Goal: Information Seeking & Learning: Learn about a topic

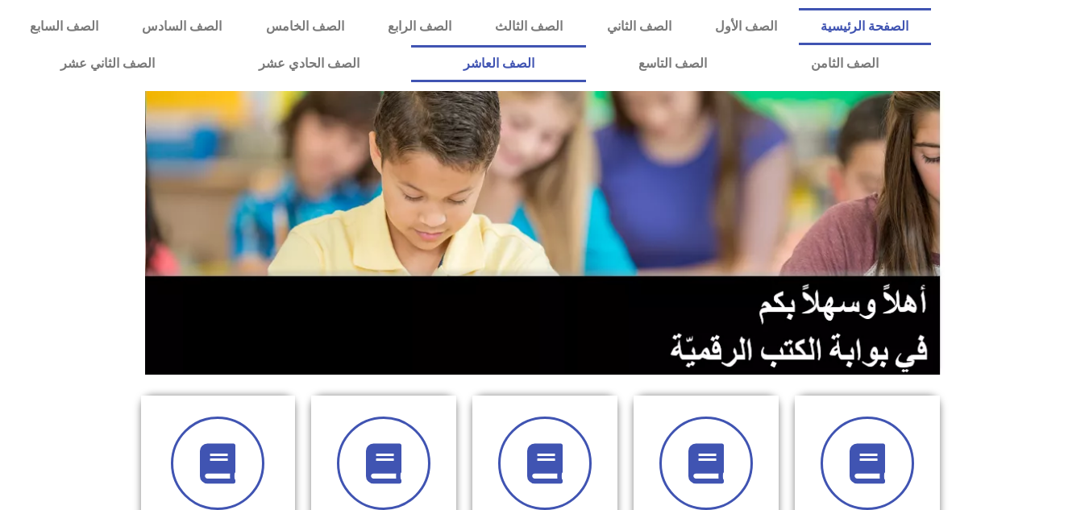
click at [586, 71] on link "الصف العاشر" at bounding box center [498, 63] width 175 height 37
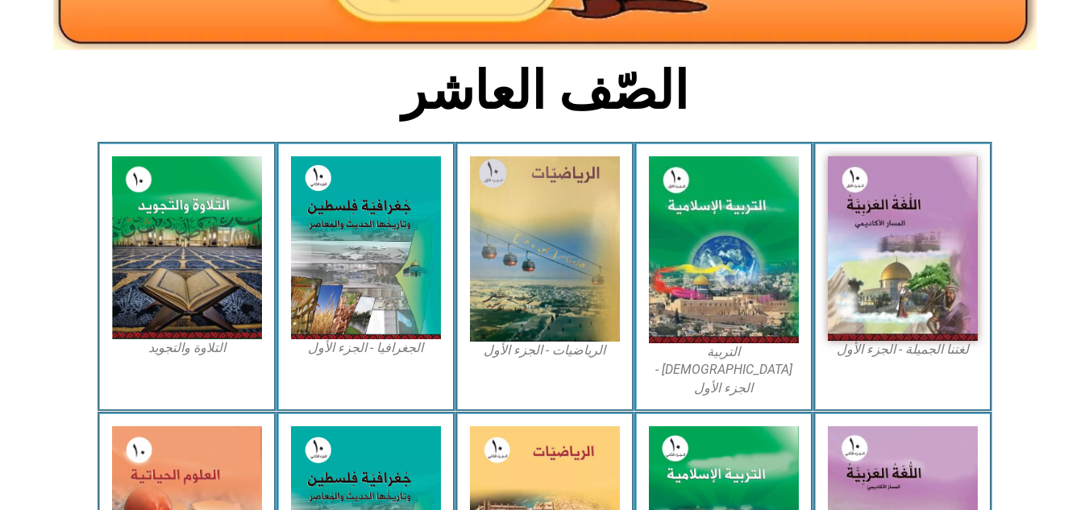
scroll to position [335, 0]
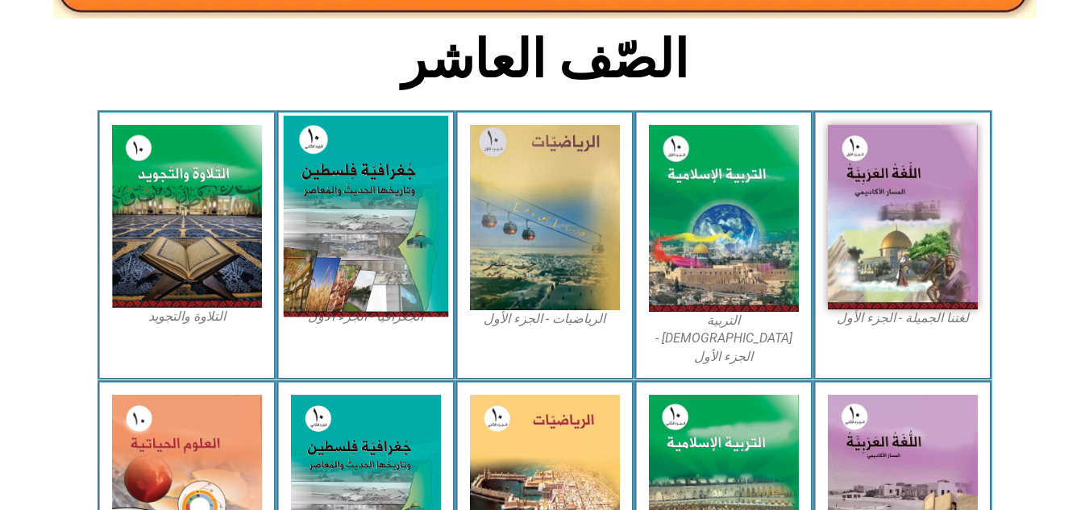
click at [322, 204] on img at bounding box center [365, 216] width 165 height 201
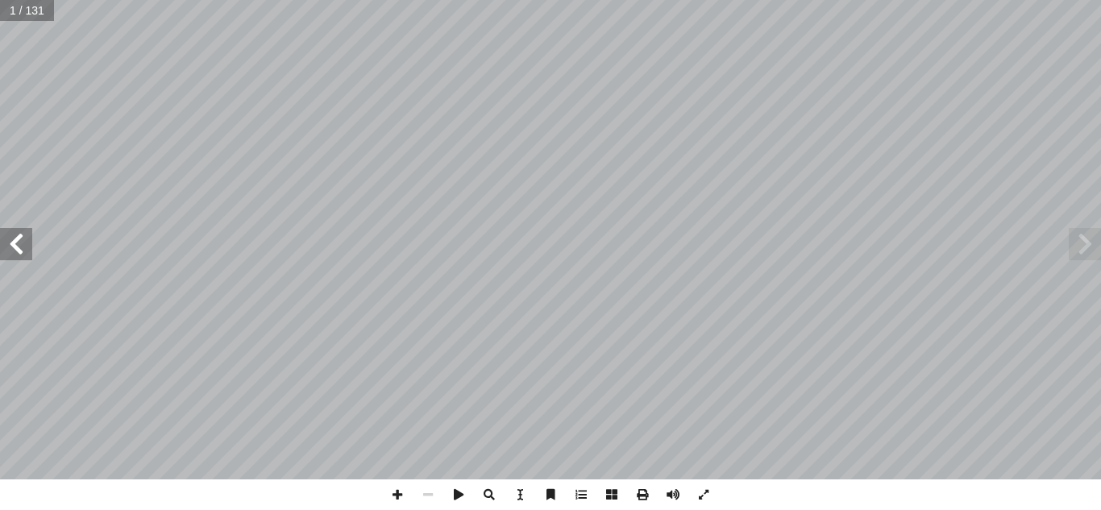
click at [20, 247] on span at bounding box center [16, 244] width 32 height 32
click at [20, 238] on span at bounding box center [16, 244] width 32 height 32
click at [20, 251] on span at bounding box center [16, 244] width 32 height 32
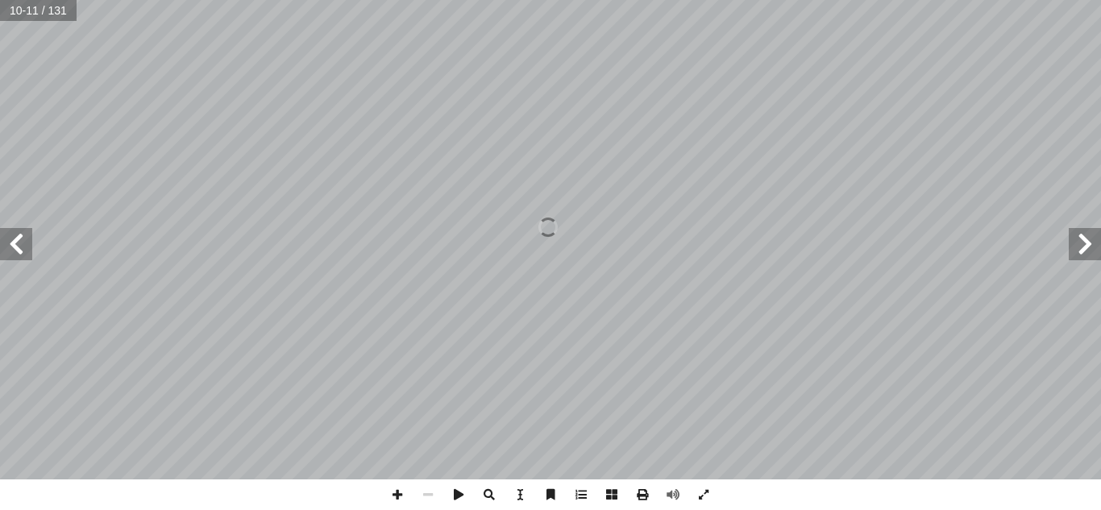
click at [20, 251] on span at bounding box center [16, 244] width 32 height 32
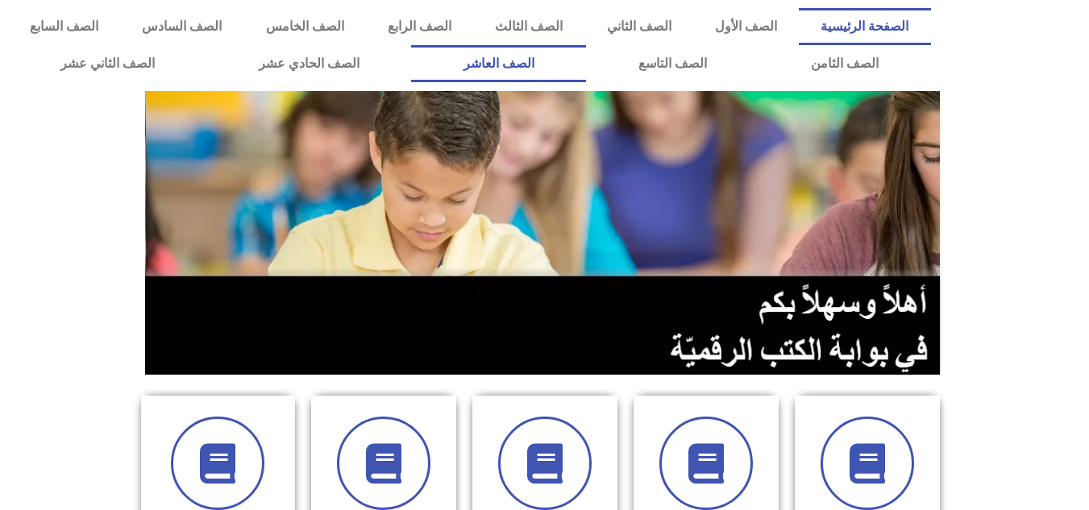
click at [586, 64] on link "الصف العاشر" at bounding box center [498, 63] width 175 height 37
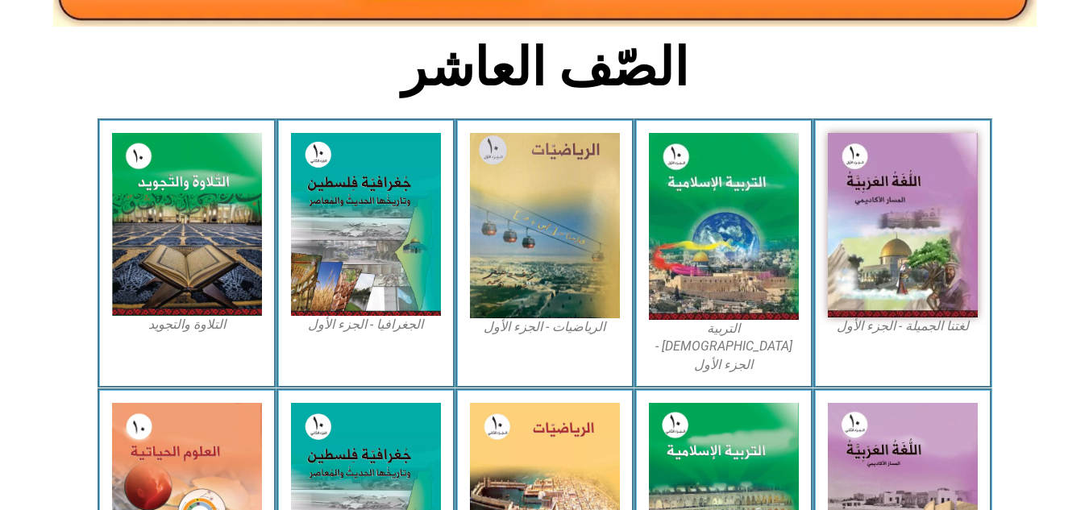
scroll to position [329, 0]
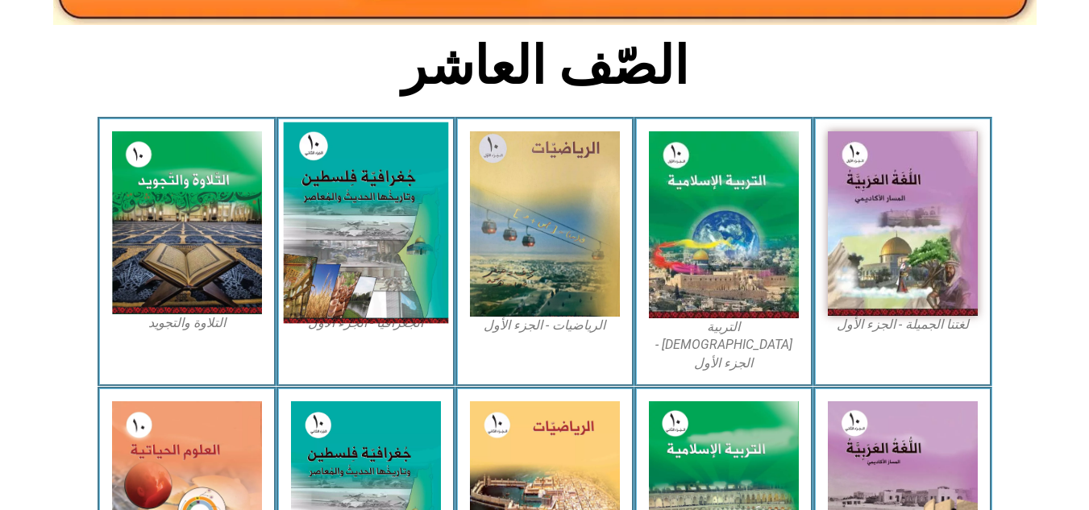
click at [359, 214] on img at bounding box center [365, 222] width 165 height 201
click at [435, 290] on img at bounding box center [365, 222] width 165 height 201
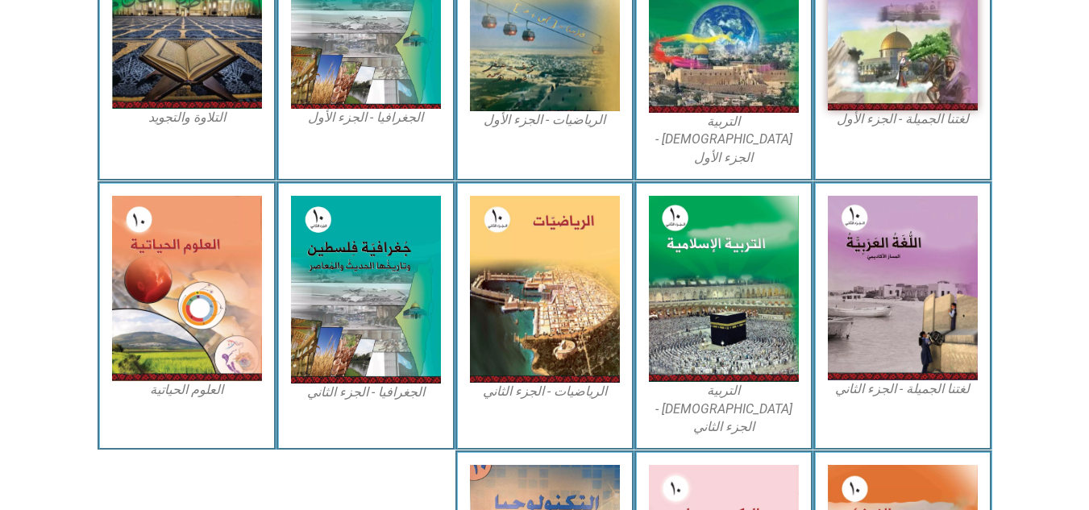
scroll to position [554, 0]
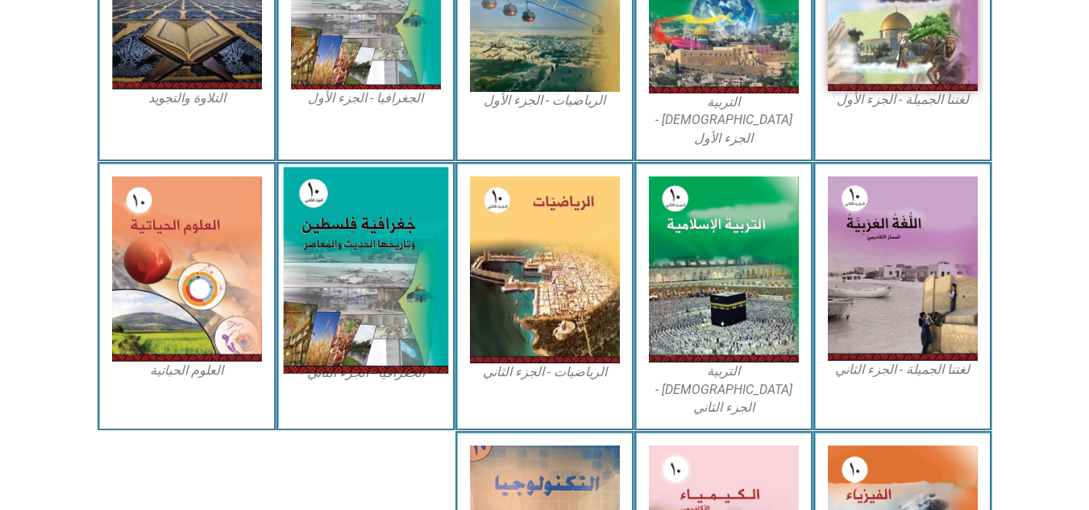
click at [407, 262] on img at bounding box center [365, 270] width 165 height 206
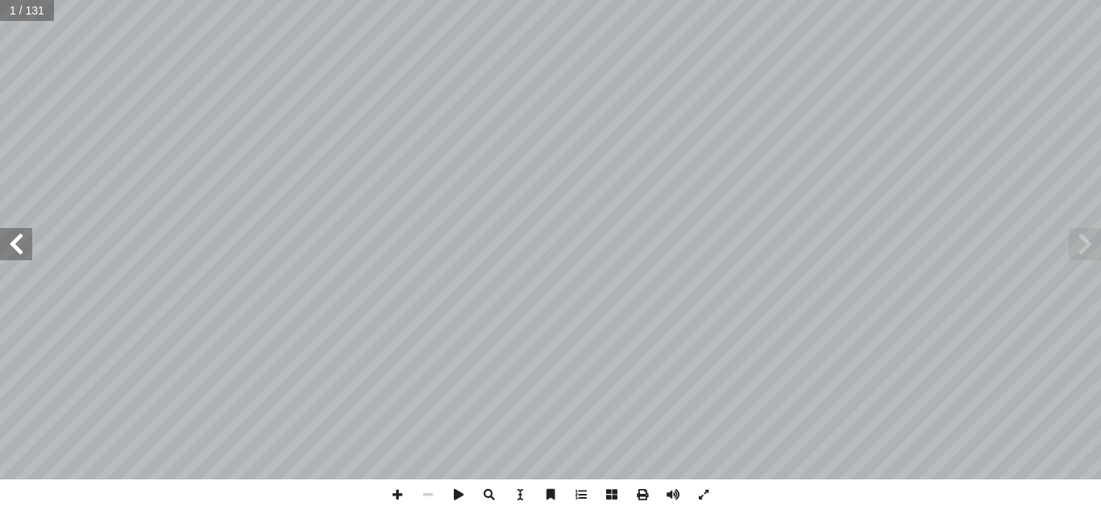
click at [19, 254] on span at bounding box center [16, 244] width 32 height 32
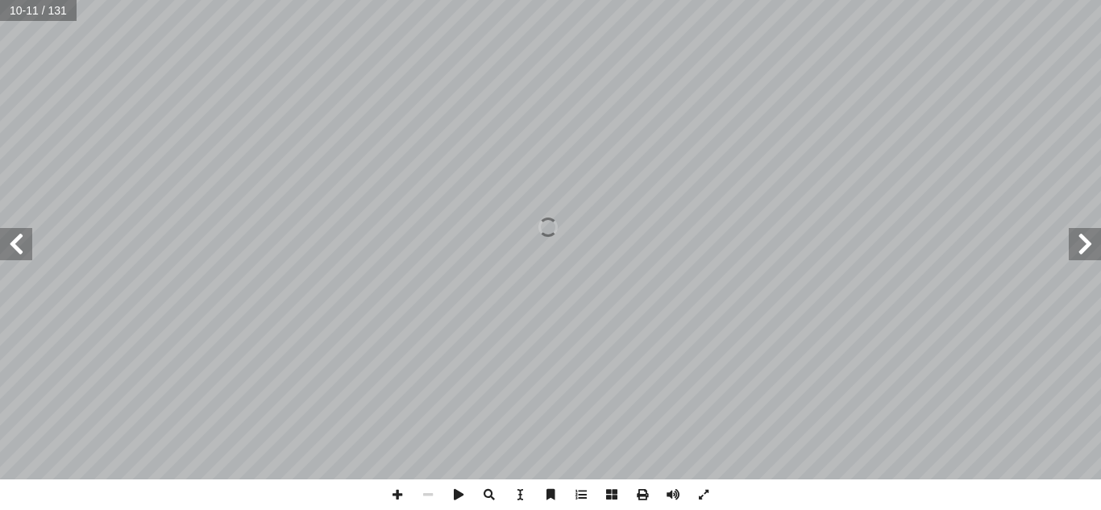
click at [19, 254] on span at bounding box center [16, 244] width 32 height 32
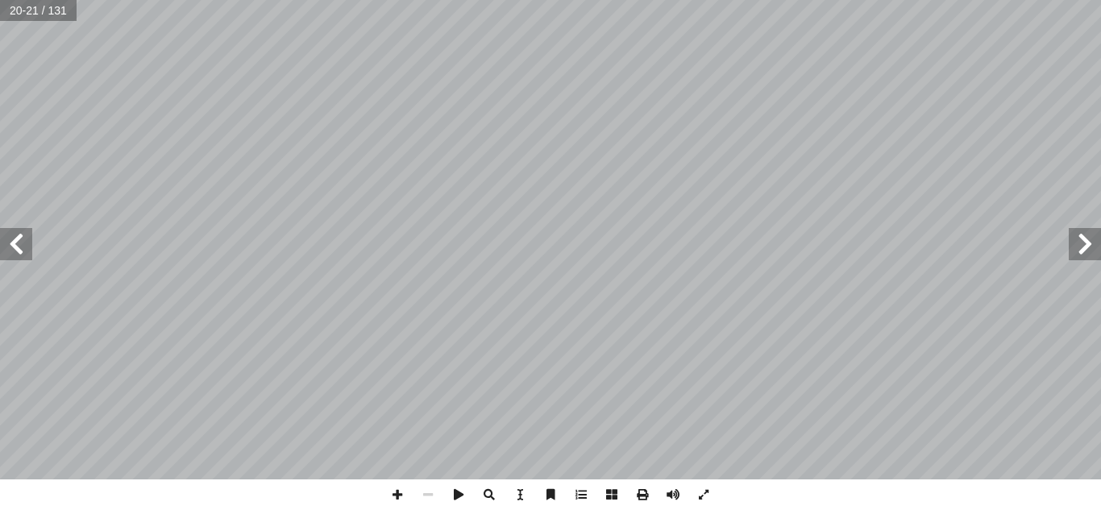
click at [19, 254] on span at bounding box center [16, 244] width 32 height 32
click at [22, 246] on span at bounding box center [16, 244] width 32 height 32
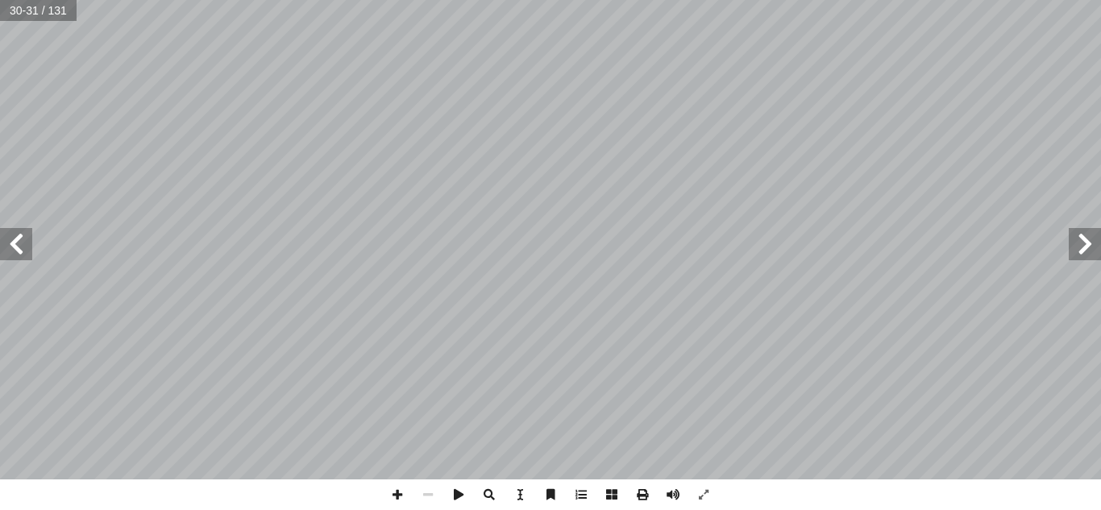
click at [22, 246] on span at bounding box center [16, 244] width 32 height 32
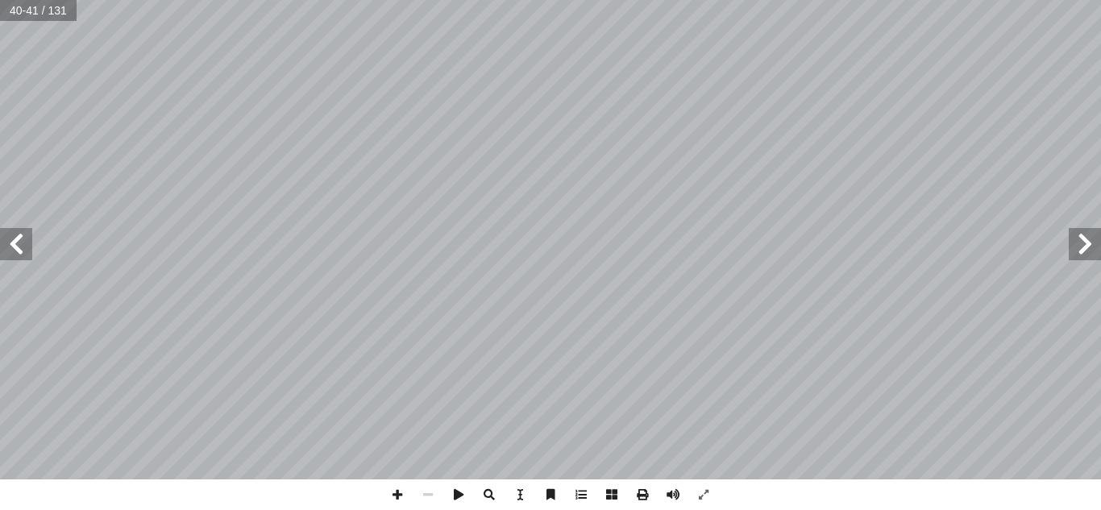
click at [22, 246] on span at bounding box center [16, 244] width 32 height 32
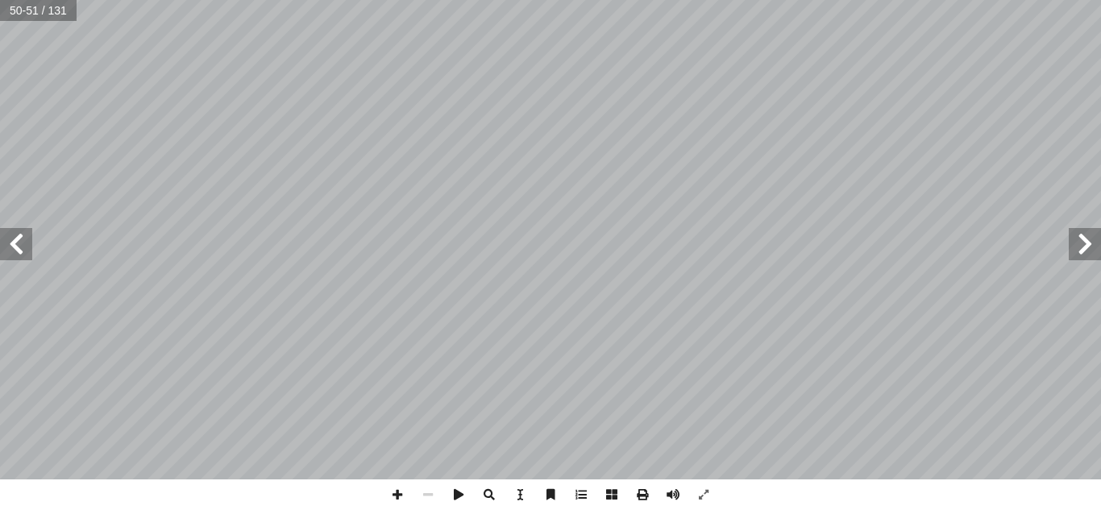
click at [22, 246] on span at bounding box center [16, 244] width 32 height 32
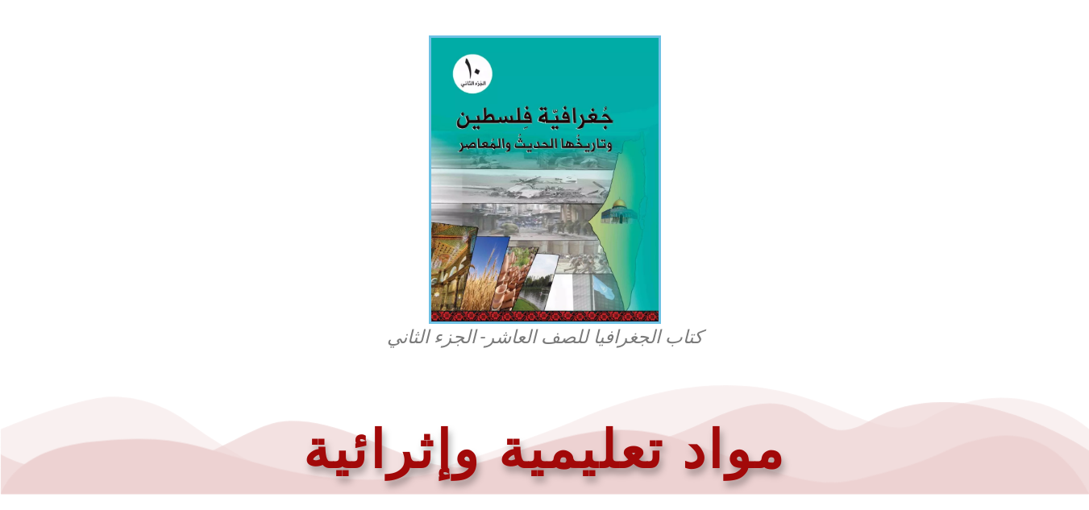
scroll to position [355, 0]
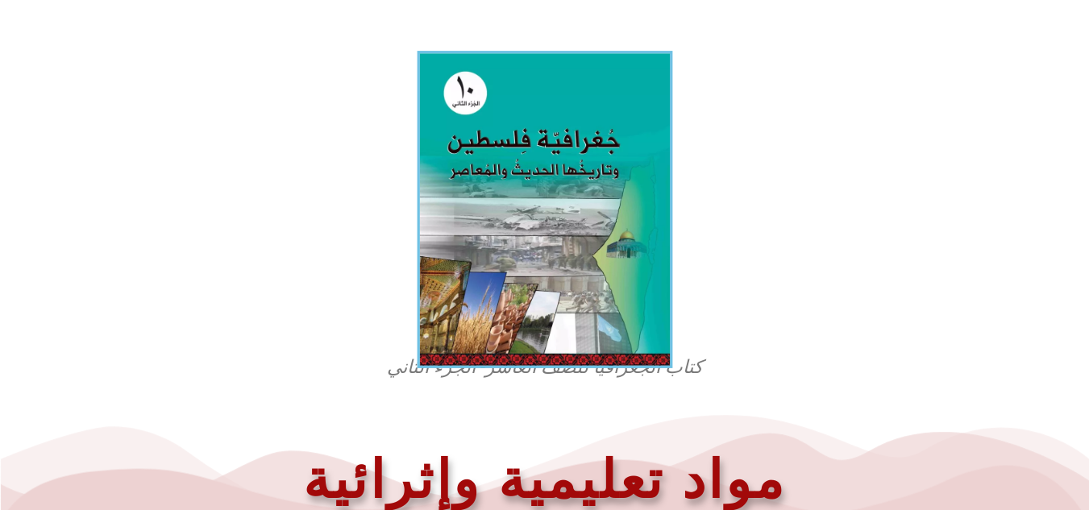
click at [604, 332] on img at bounding box center [544, 210] width 255 height 318
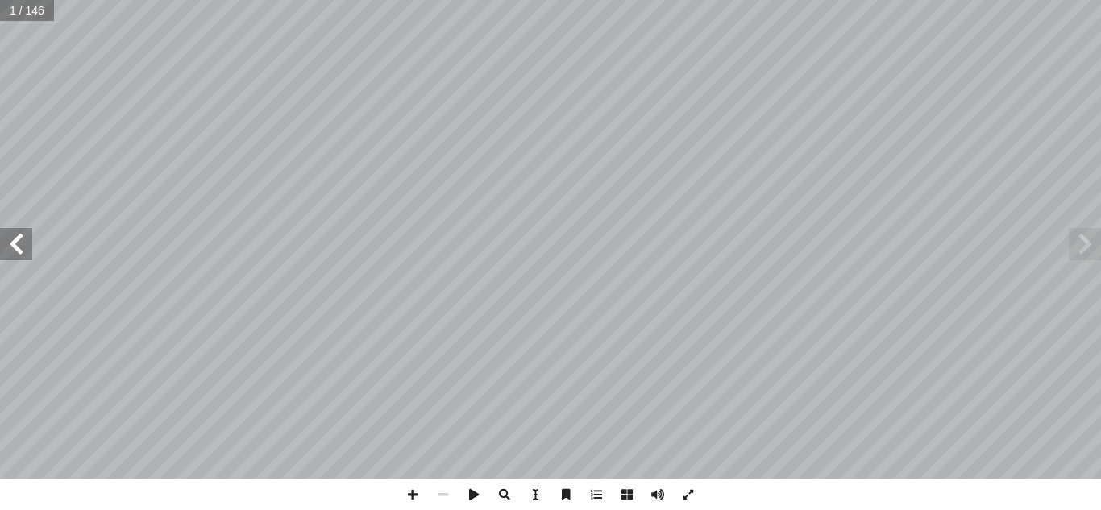
click at [17, 246] on span at bounding box center [16, 244] width 32 height 32
